Goal: Obtain resource: Download file/media

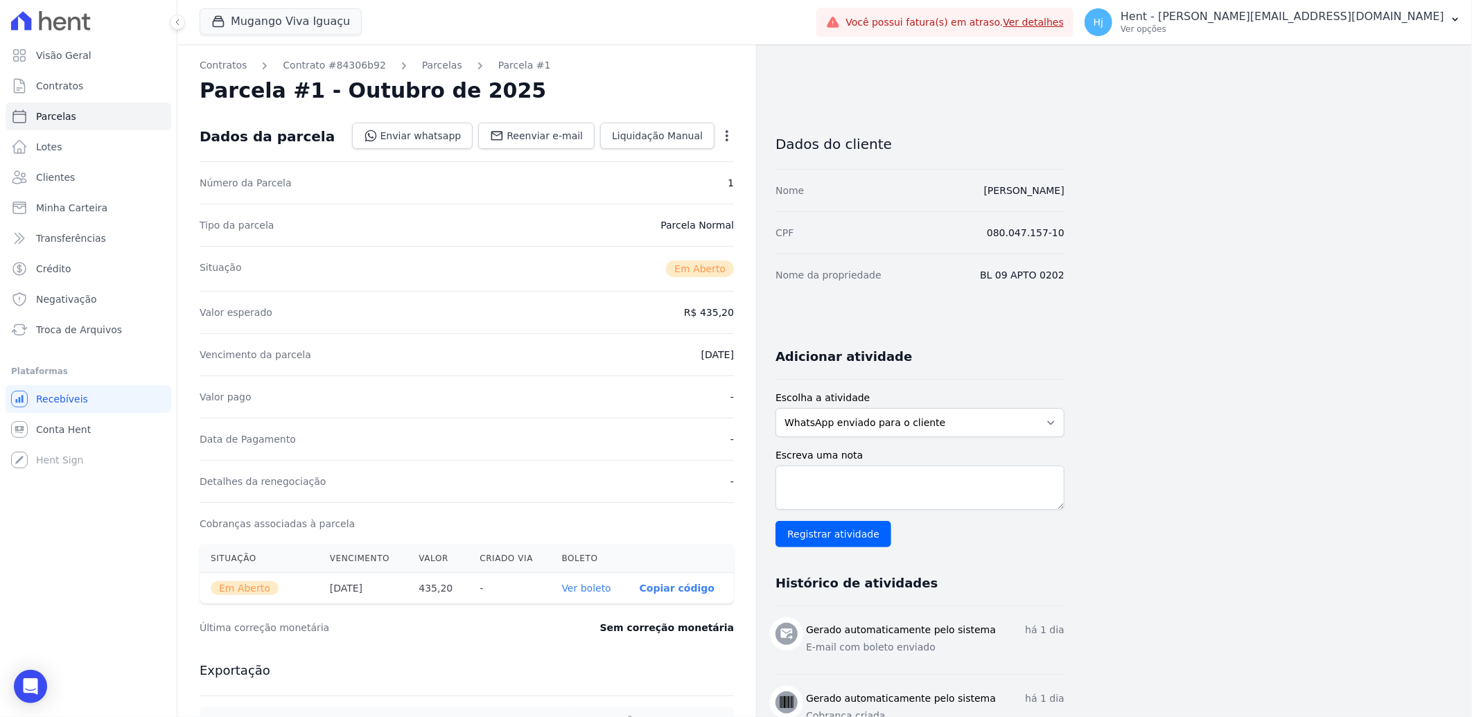
drag, startPoint x: 960, startPoint y: 191, endPoint x: 1065, endPoint y: 195, distance: 104.7
click at [1065, 195] on div "Contratos Contrato #84306b92 [GEOGRAPHIC_DATA] Parcela #1 [GEOGRAPHIC_DATA] #1 …" at bounding box center [813, 491] width 1272 height 894
copy link "[PERSON_NAME]"
click at [62, 170] on span "Clientes" at bounding box center [55, 177] width 39 height 14
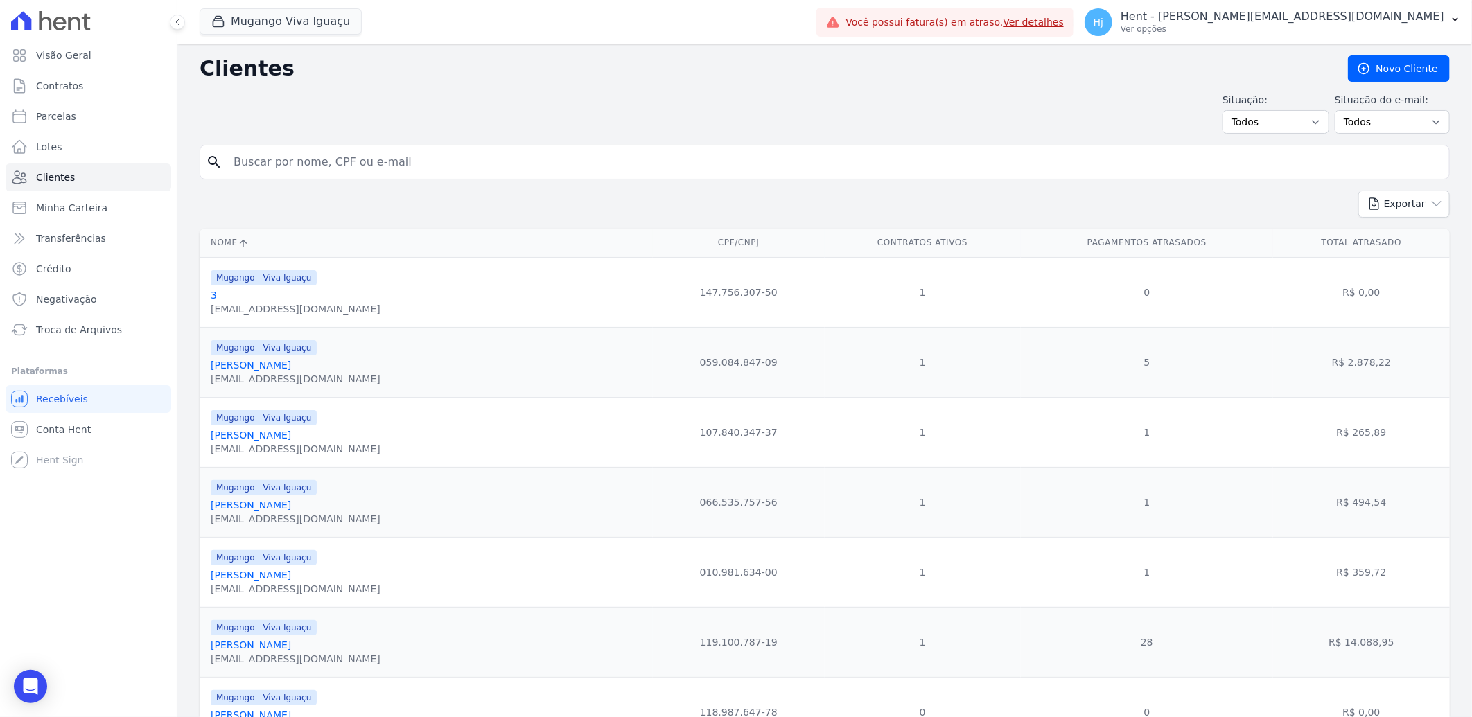
click at [282, 161] on input "search" at bounding box center [834, 162] width 1218 height 28
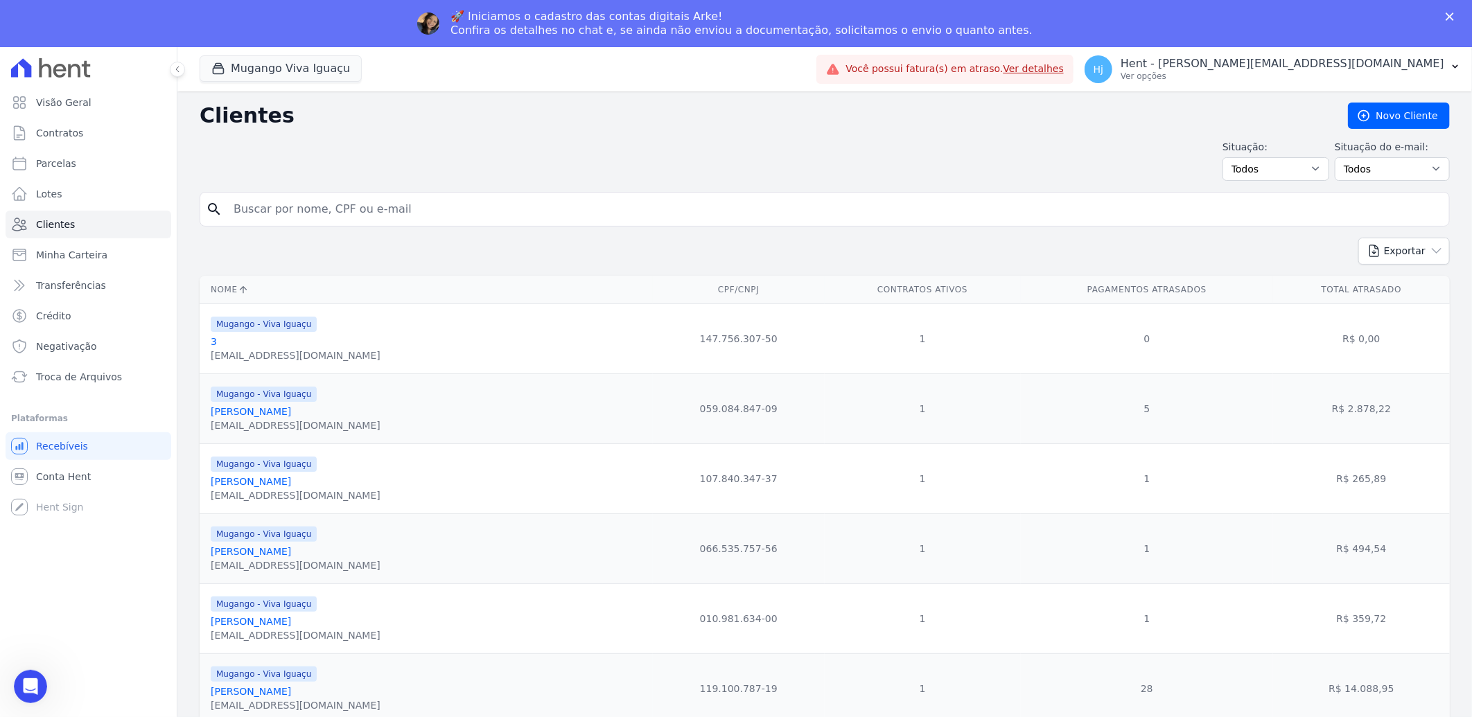
paste input "[PERSON_NAME]"
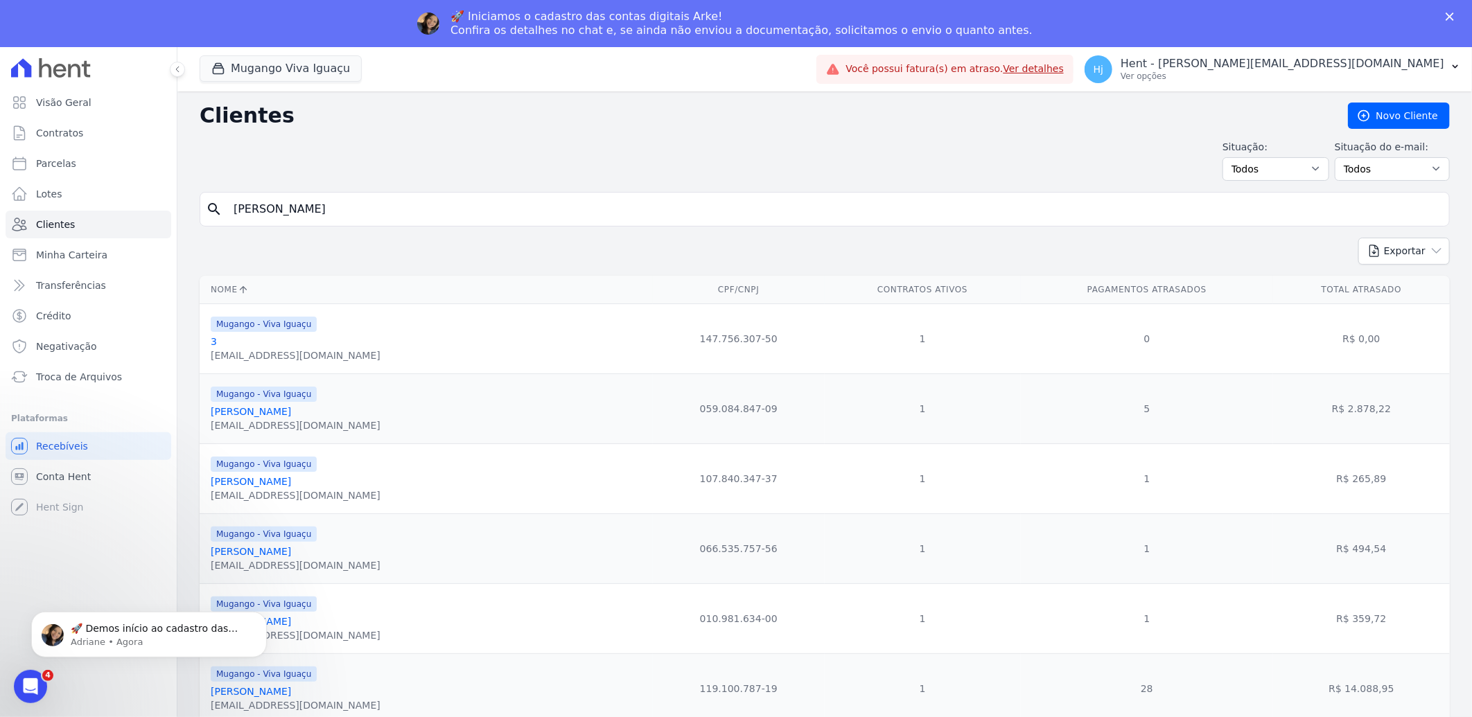
type input "[PERSON_NAME]"
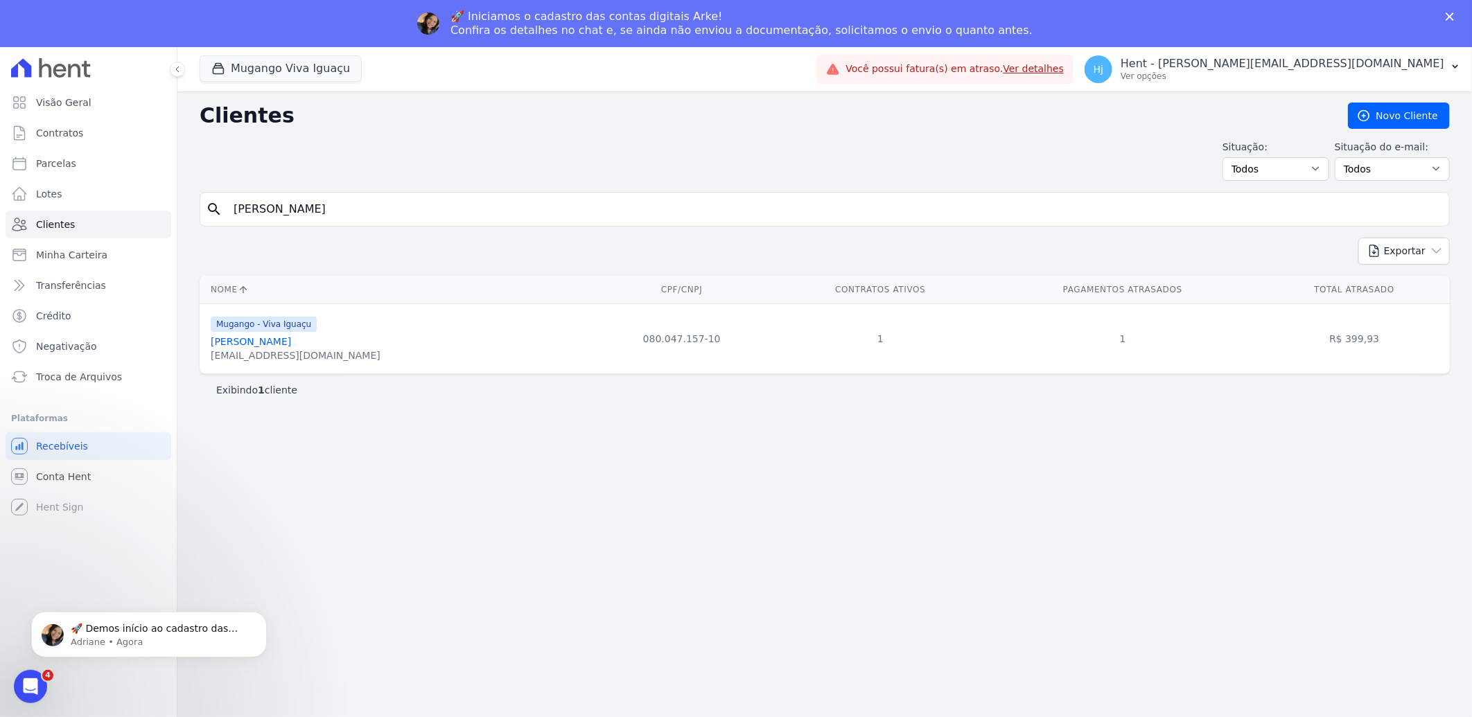
click at [274, 341] on link "[PERSON_NAME]" at bounding box center [251, 341] width 80 height 11
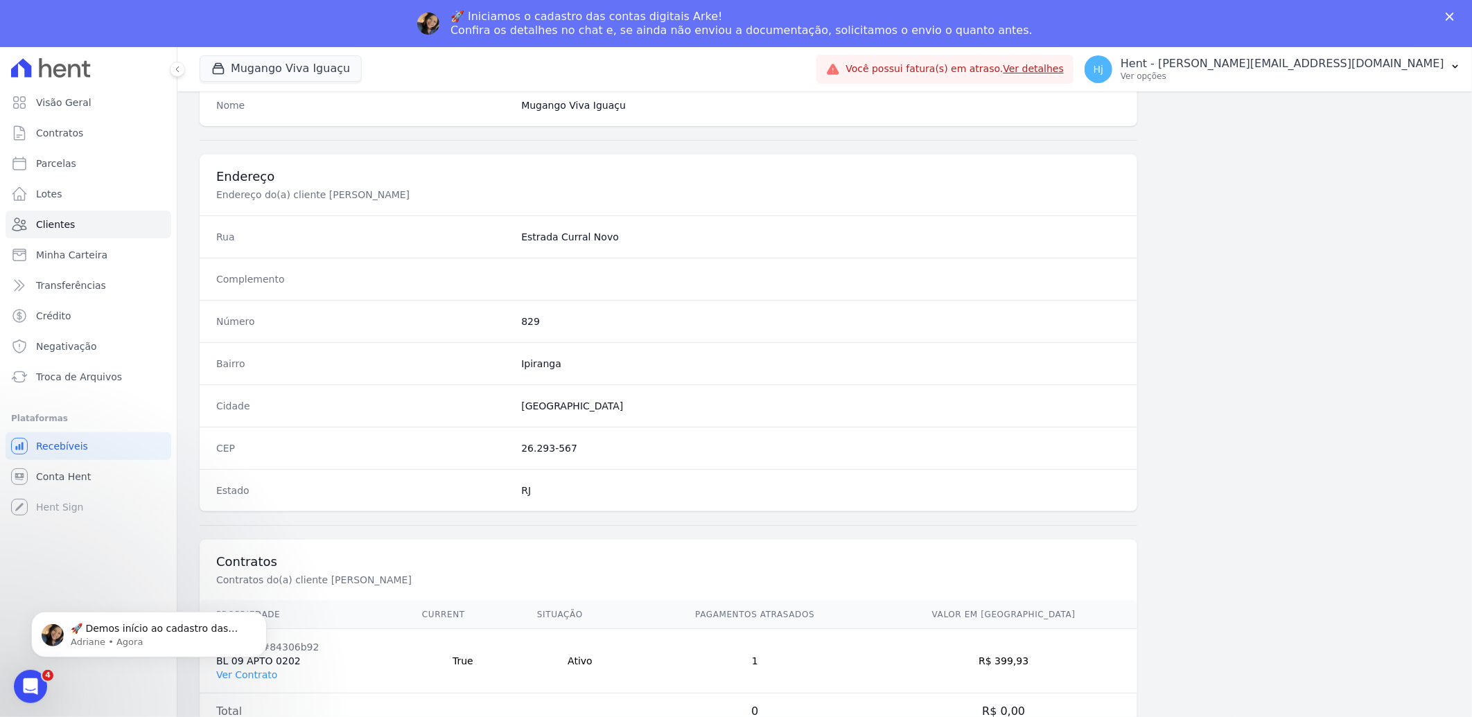
click at [253, 673] on body "🚀 Demos início ao cadastro das Contas Digitais Arke! Iniciamos a abertura para …" at bounding box center [149, 631] width 266 height 86
click at [248, 672] on body "🚀 Demos início ao cadastro das Contas Digitais Arke! Iniciamos a abertura para …" at bounding box center [149, 631] width 266 height 86
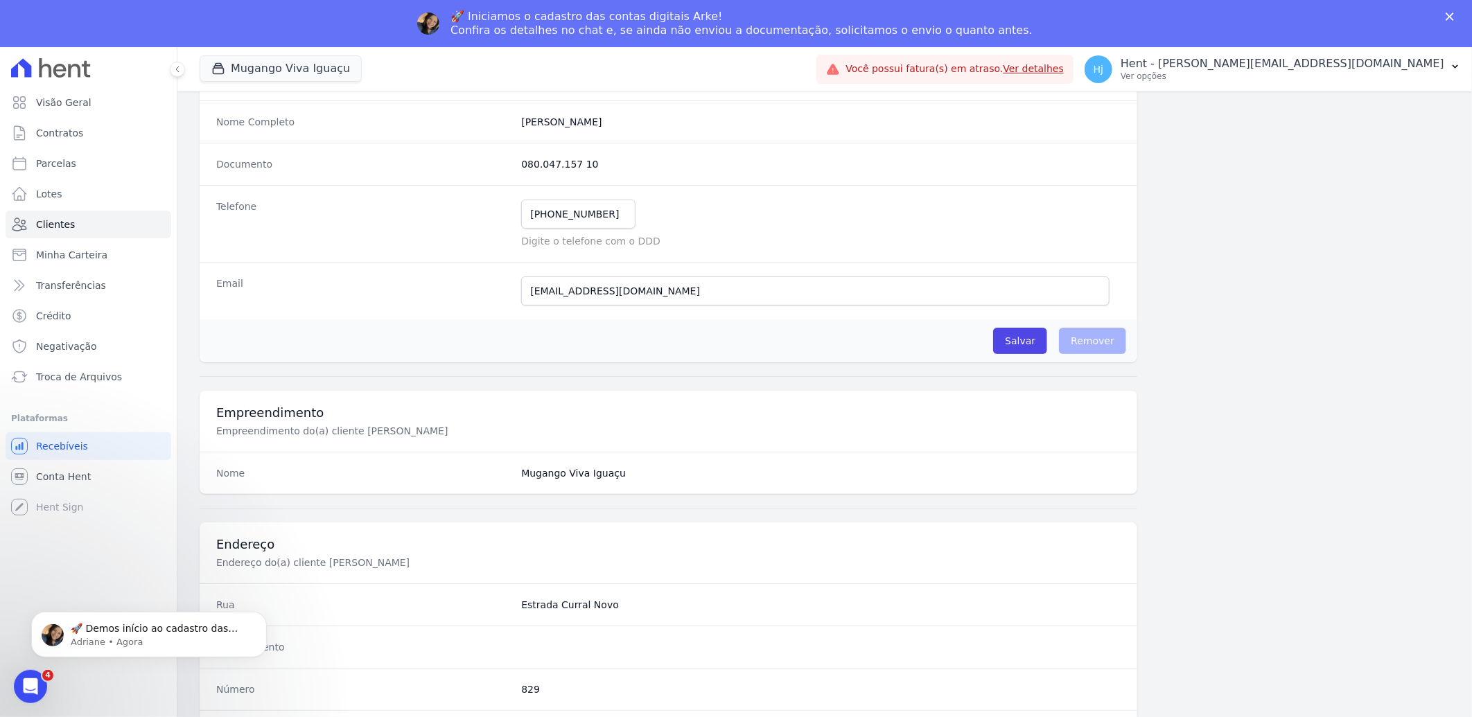
scroll to position [196, 0]
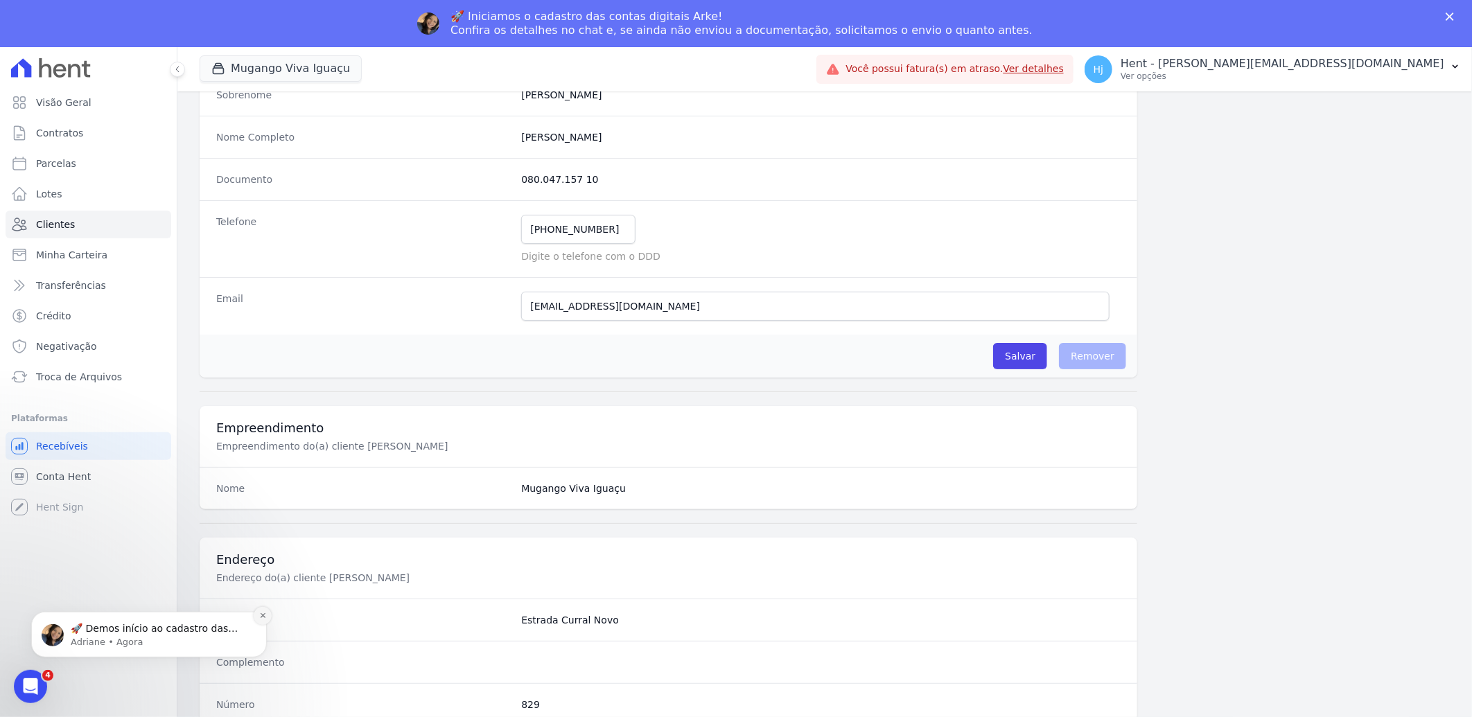
click at [259, 614] on icon "Dismiss notification" at bounding box center [263, 615] width 8 height 8
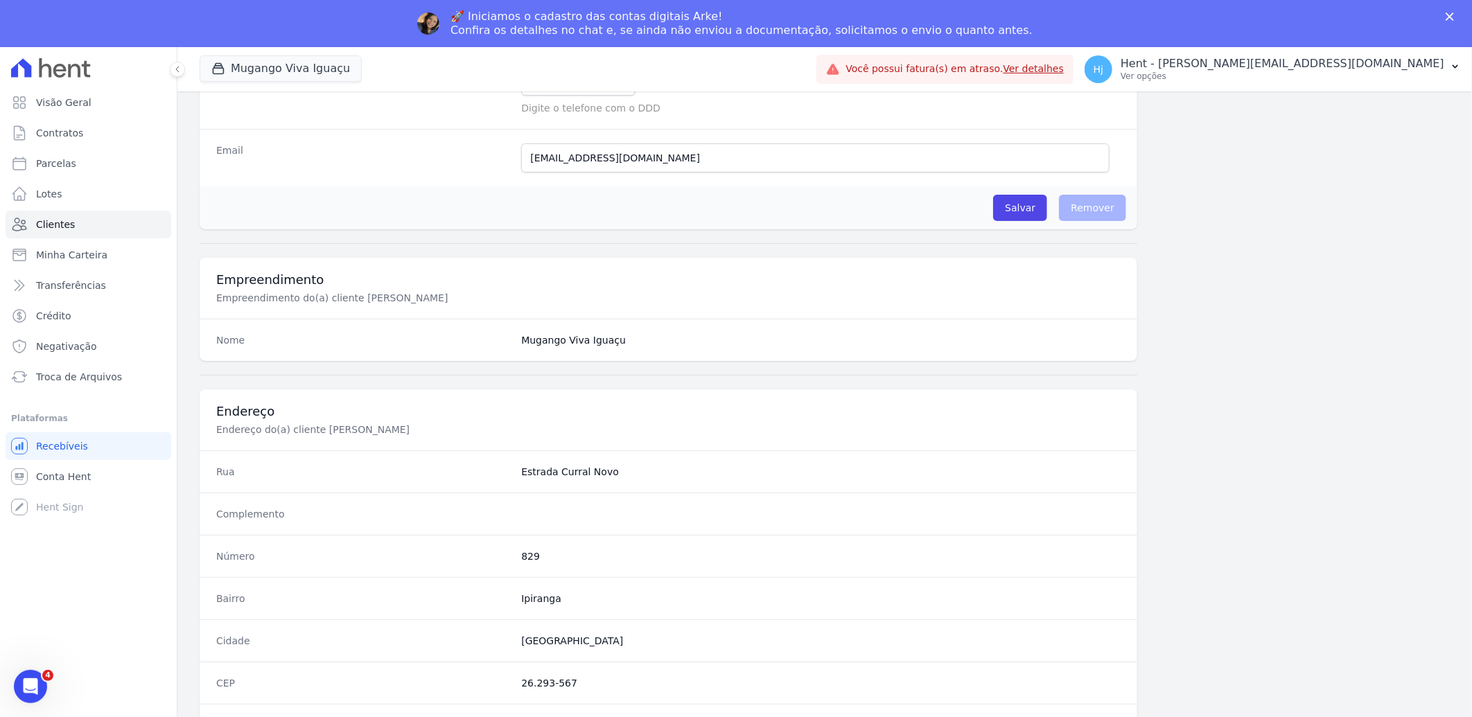
scroll to position [581, 0]
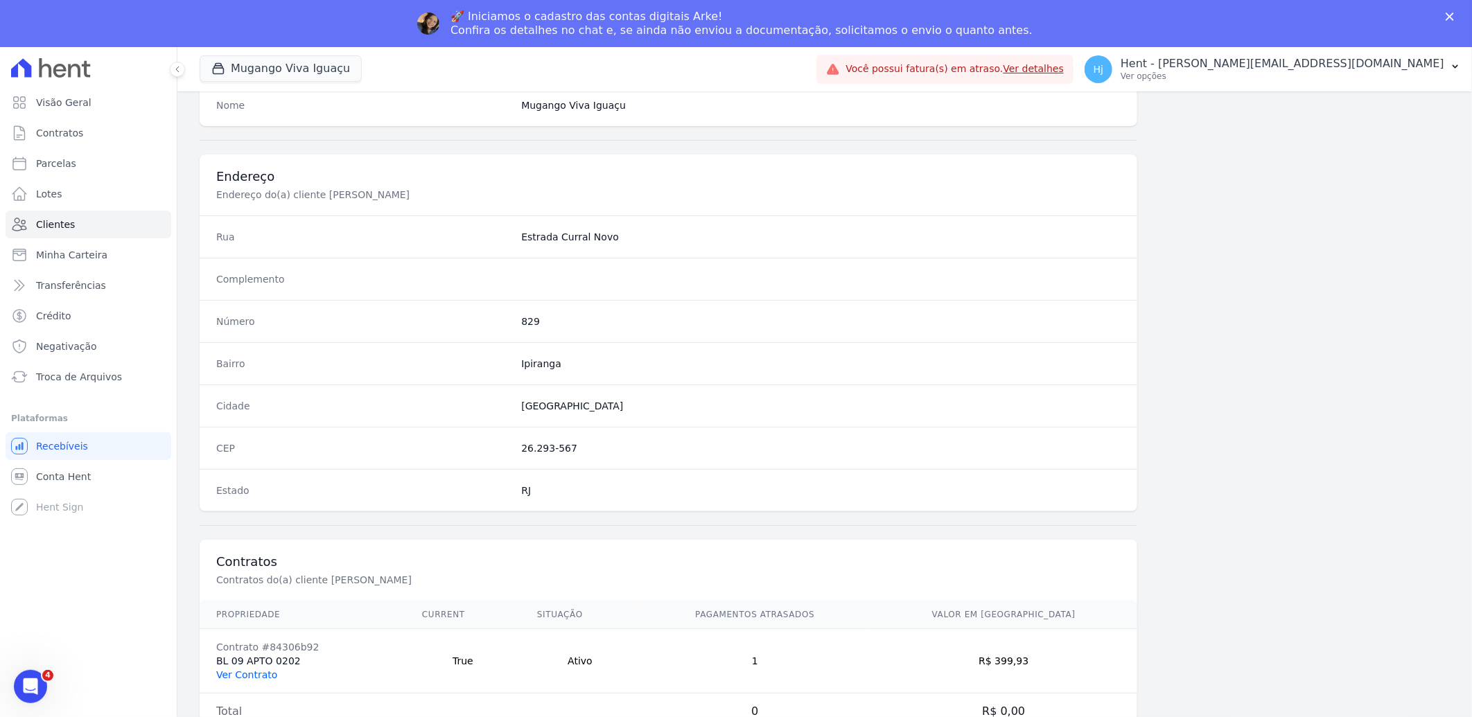
click at [258, 671] on link "Ver Contrato" at bounding box center [246, 674] width 61 height 11
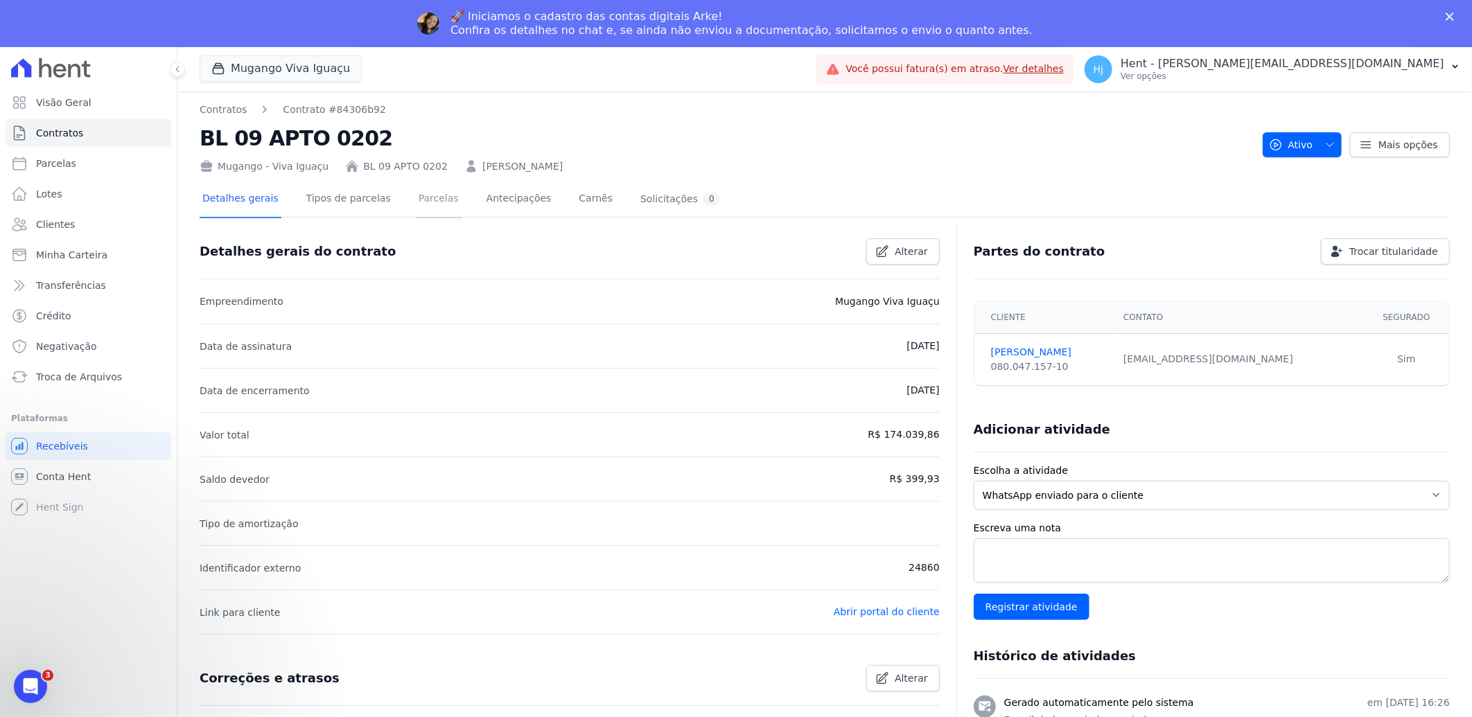
click at [416, 192] on link "Parcelas" at bounding box center [439, 200] width 46 height 37
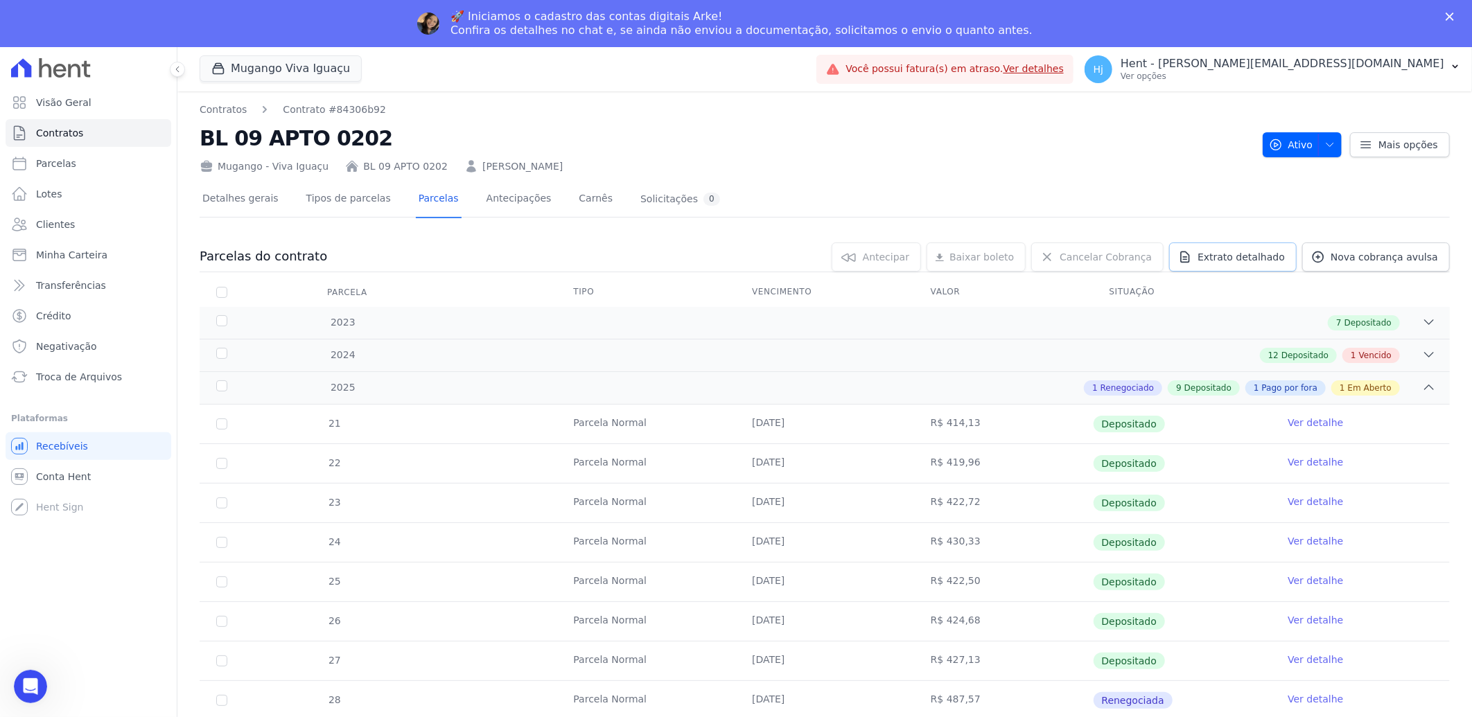
click at [1234, 254] on span "Extrato detalhado" at bounding box center [1240, 257] width 87 height 14
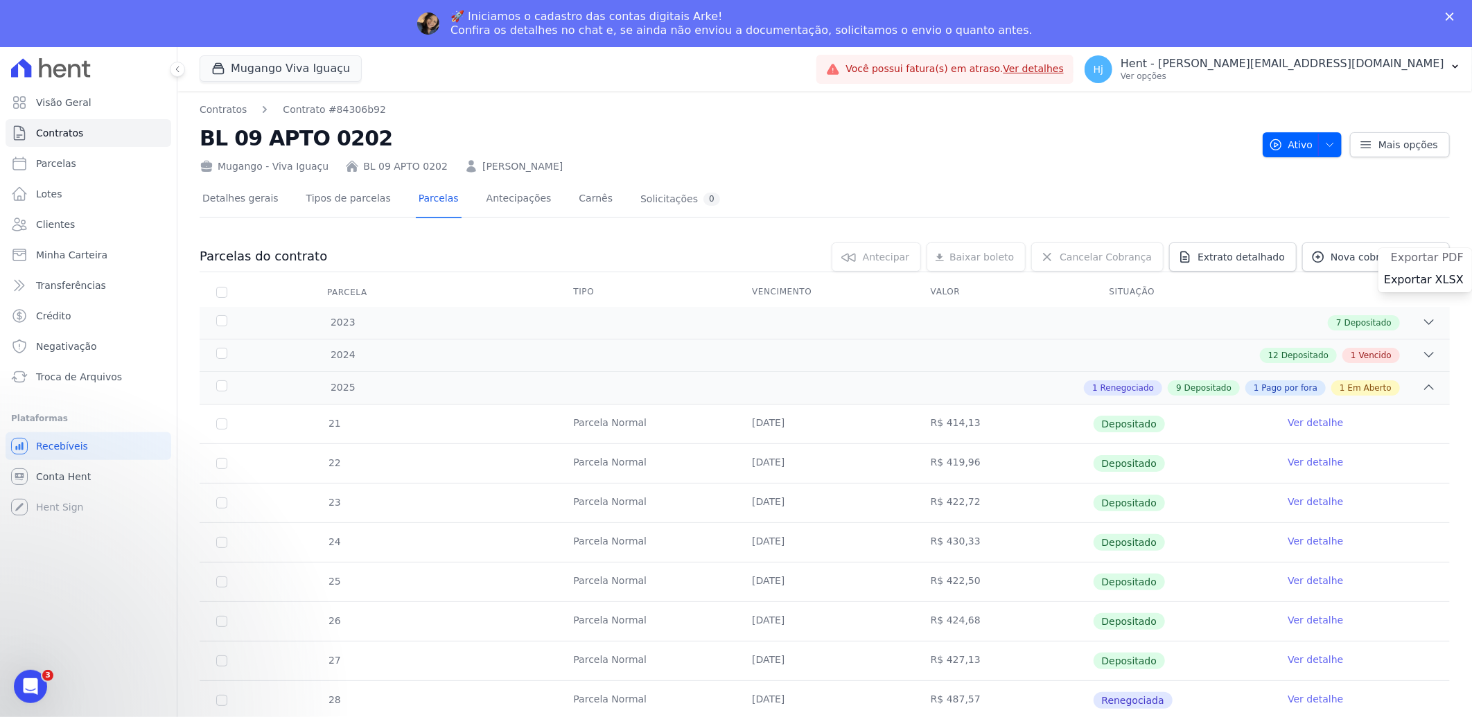
click at [1400, 257] on span "Exportar PDF" at bounding box center [1427, 258] width 73 height 14
